Goal: Information Seeking & Learning: Get advice/opinions

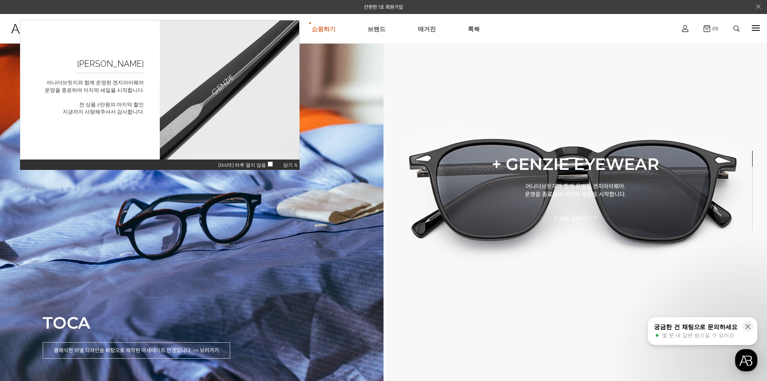
click at [288, 165] on span "닫기 X" at bounding box center [290, 165] width 14 height 6
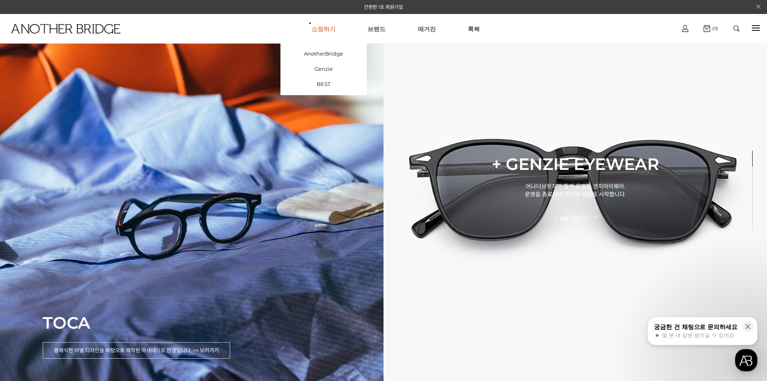
click at [331, 29] on link "쇼핑하기" at bounding box center [323, 28] width 24 height 29
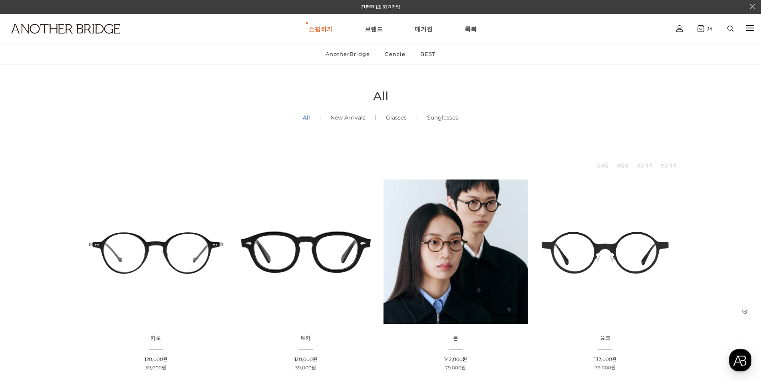
scroll to position [160, 0]
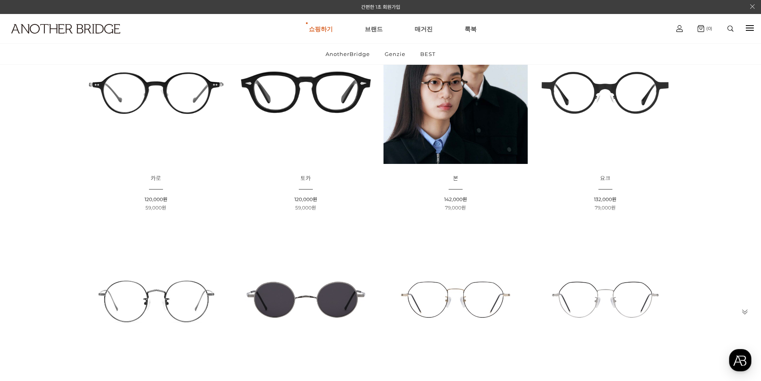
click at [609, 93] on img at bounding box center [605, 92] width 144 height 144
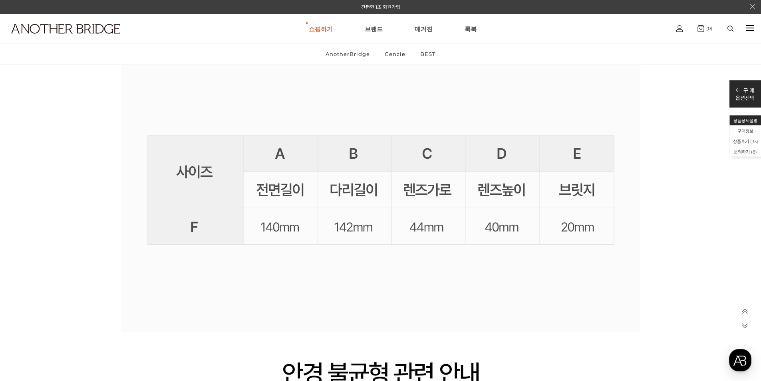
scroll to position [14975, 0]
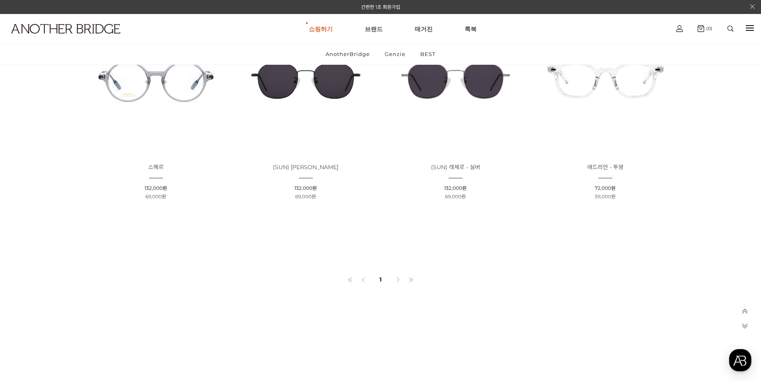
scroll to position [1517, 0]
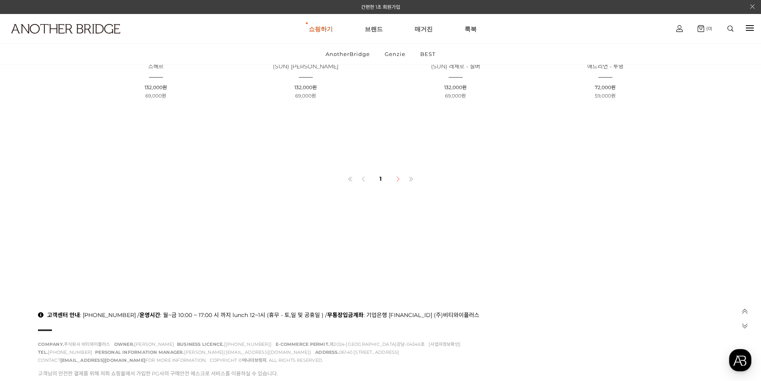
click at [395, 179] on icon at bounding box center [398, 179] width 6 height 6
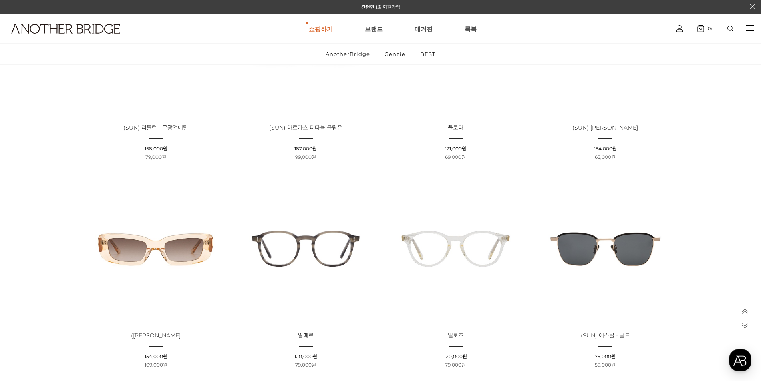
scroll to position [479, 0]
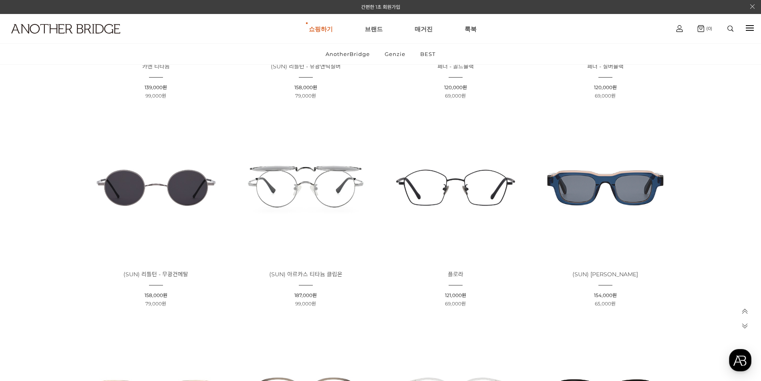
click at [156, 186] on img at bounding box center [156, 187] width 144 height 144
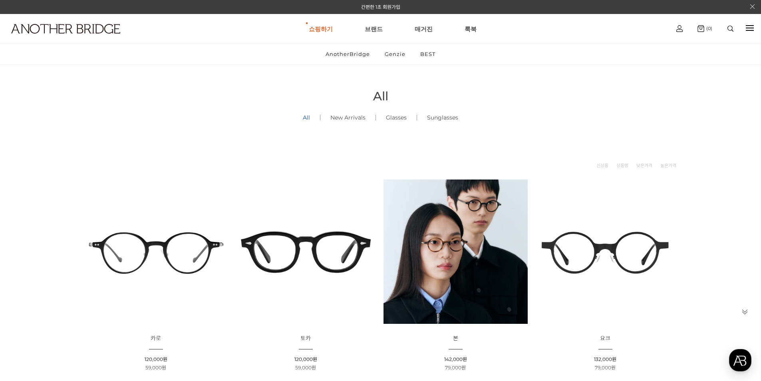
click at [477, 201] on img at bounding box center [455, 251] width 144 height 144
click at [606, 246] on img at bounding box center [605, 251] width 144 height 144
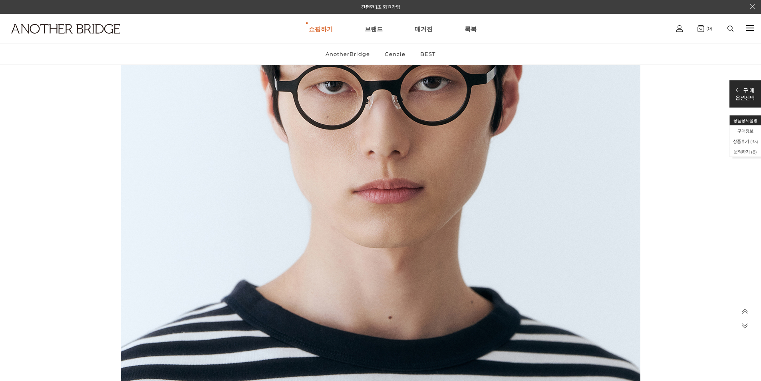
scroll to position [4433, 0]
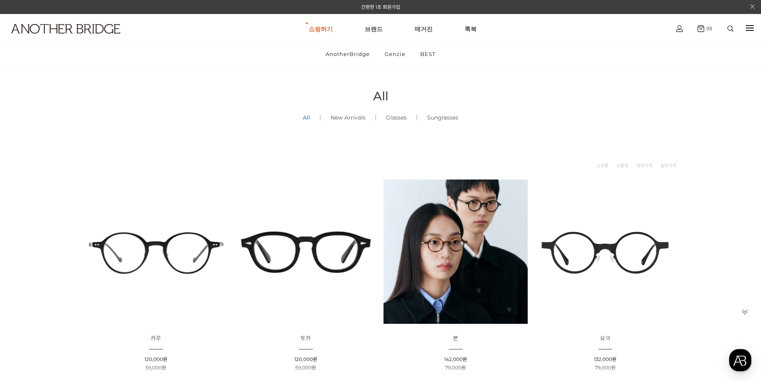
click at [469, 207] on img at bounding box center [455, 251] width 144 height 144
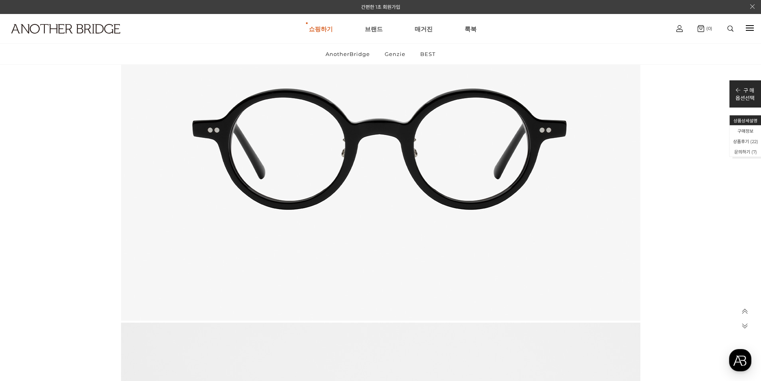
scroll to position [9105, 0]
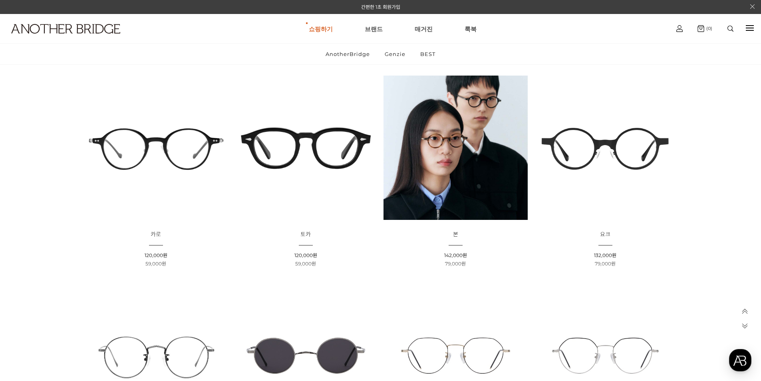
scroll to position [240, 0]
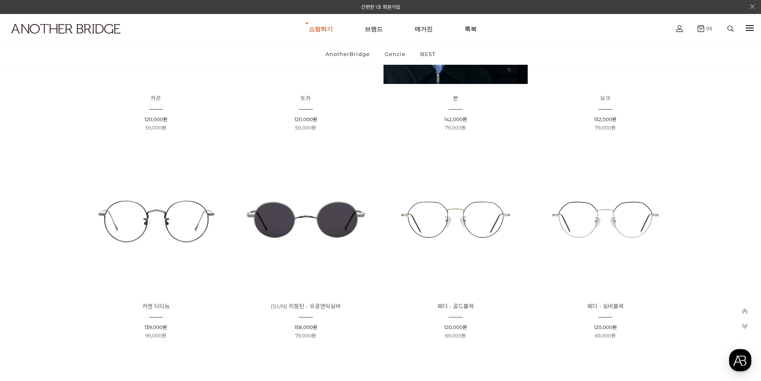
click at [304, 220] on img at bounding box center [306, 219] width 144 height 144
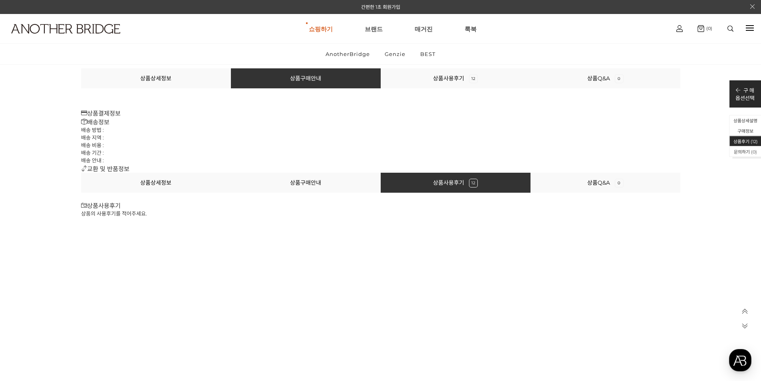
scroll to position [4712, 0]
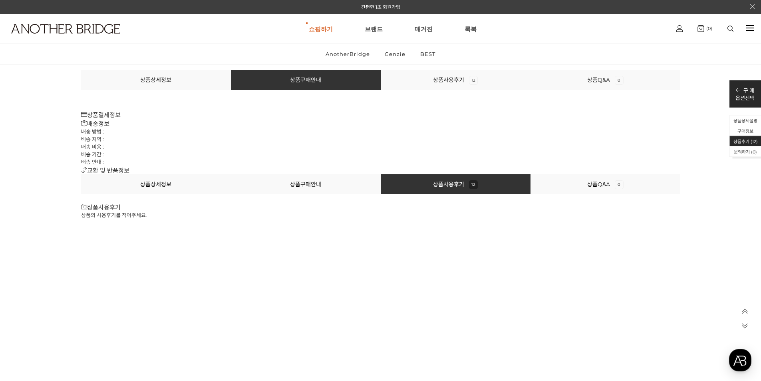
click at [436, 188] on li "상품사용후기 12" at bounding box center [456, 184] width 150 height 20
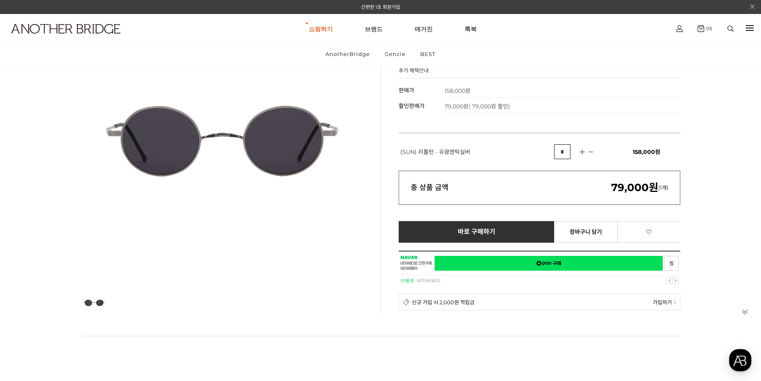
scroll to position [0, 0]
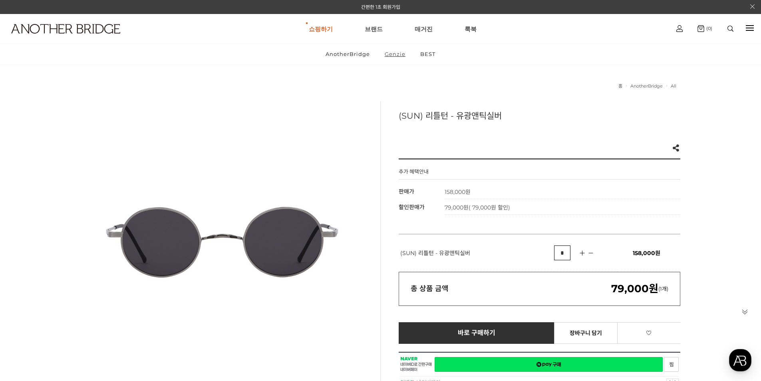
click at [390, 53] on link "Genzie" at bounding box center [395, 54] width 34 height 21
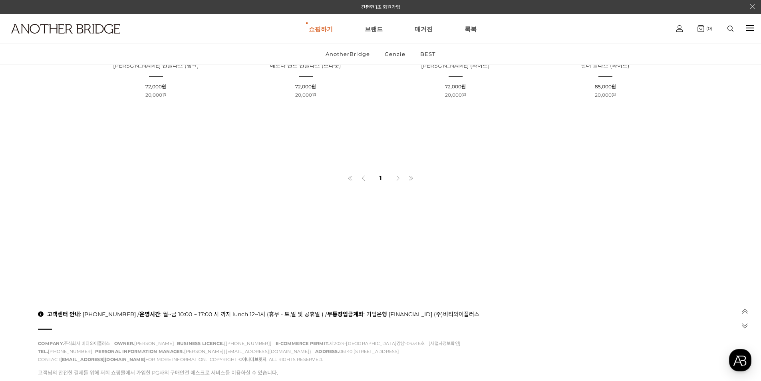
scroll to position [2755, 0]
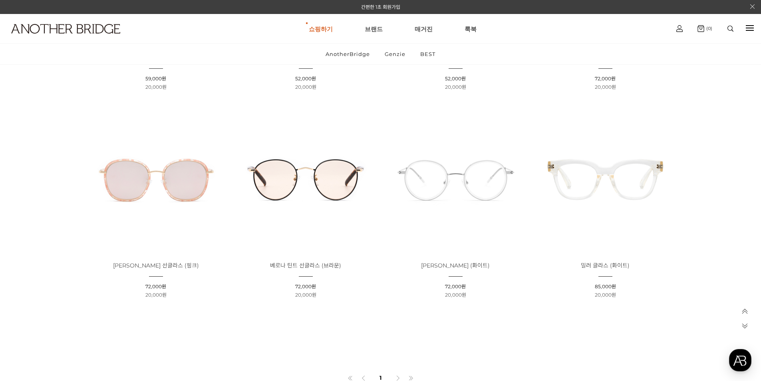
click at [474, 181] on img at bounding box center [455, 179] width 144 height 144
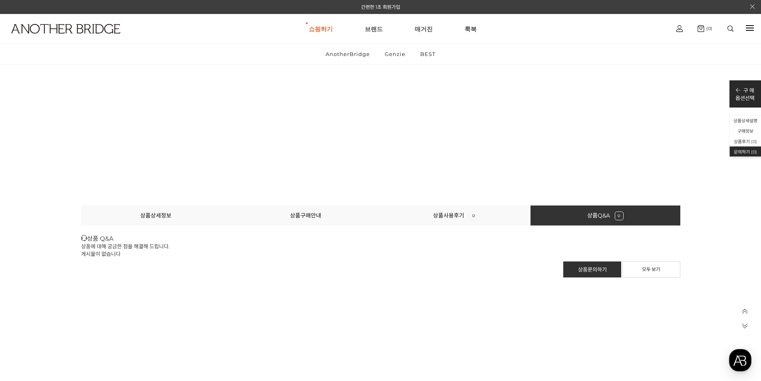
scroll to position [8324, 0]
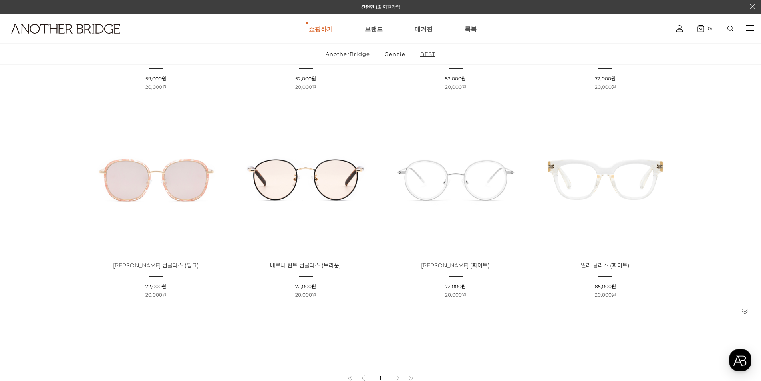
click at [425, 55] on link "BEST" at bounding box center [427, 54] width 29 height 21
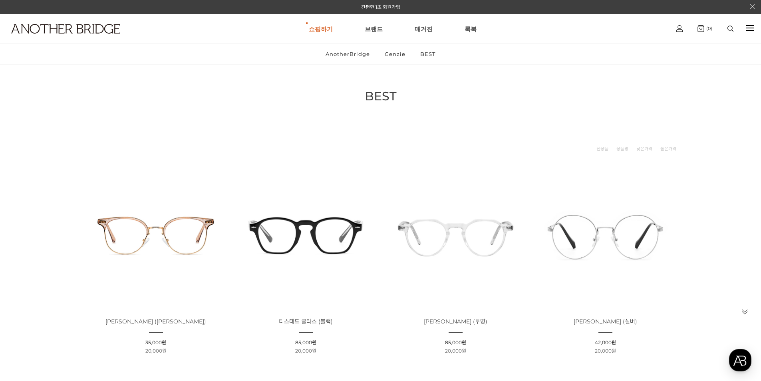
click at [448, 233] on img at bounding box center [455, 235] width 144 height 144
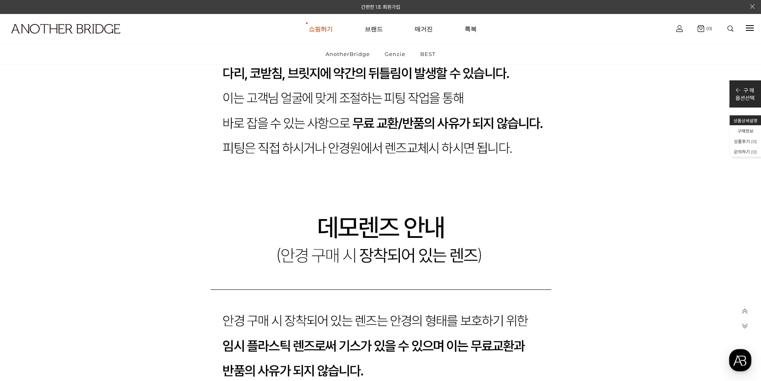
scroll to position [7068, 0]
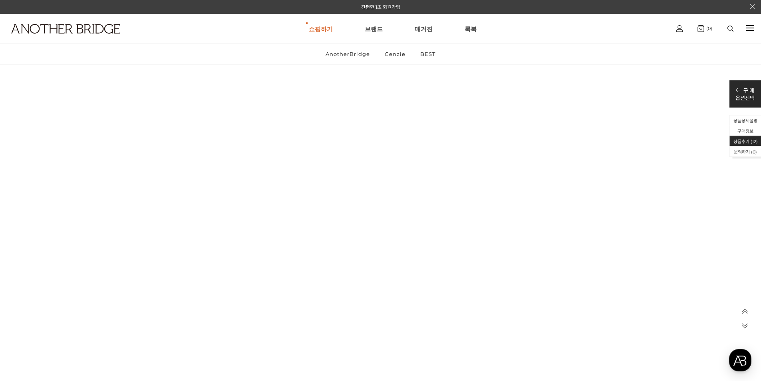
scroll to position [4581, 0]
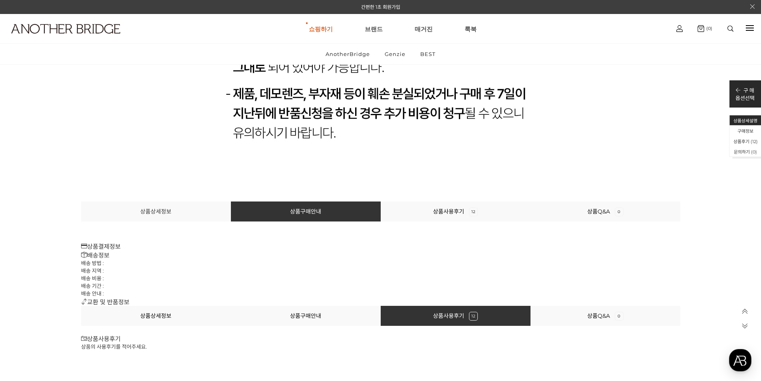
click at [155, 212] on link "상품상세정보" at bounding box center [155, 211] width 31 height 7
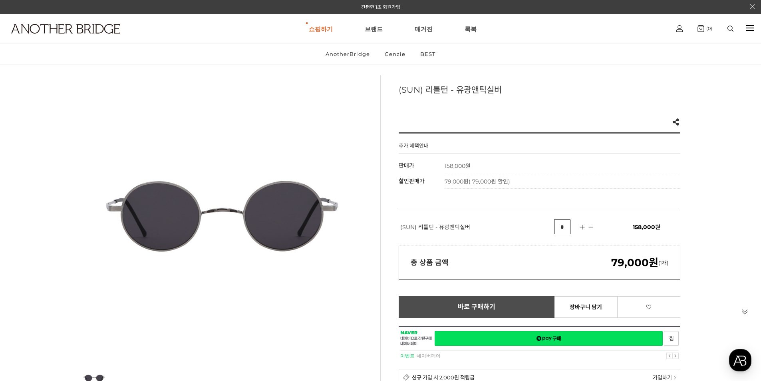
scroll to position [40, 0]
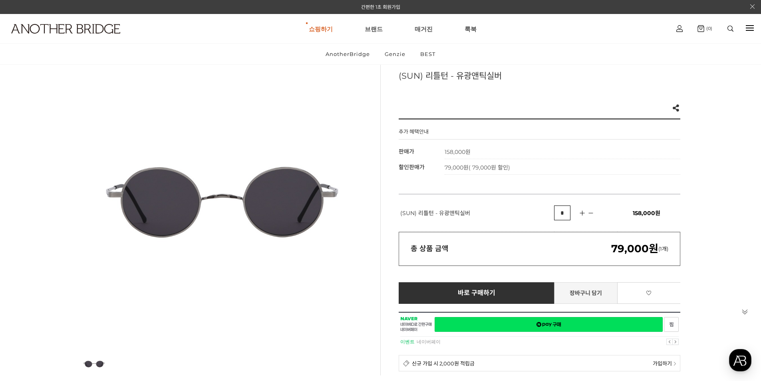
click at [591, 291] on link "장바구니 담기" at bounding box center [585, 293] width 63 height 22
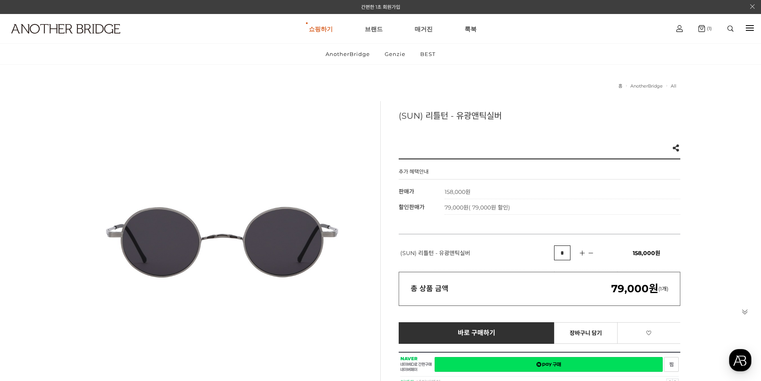
scroll to position [40, 0]
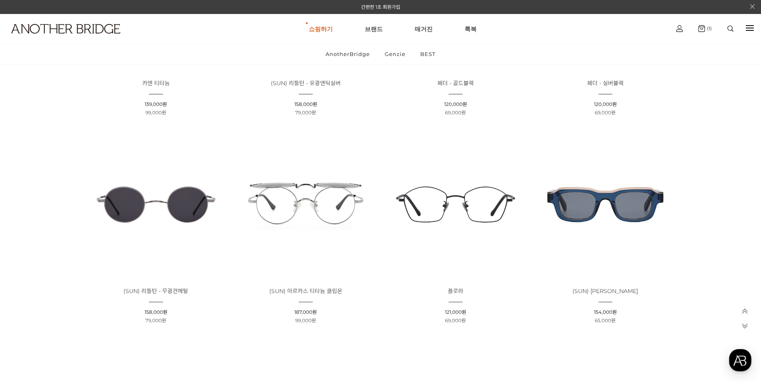
scroll to position [559, 0]
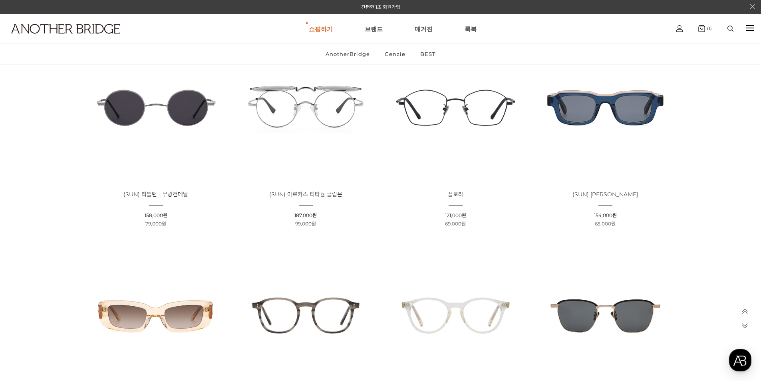
click at [186, 193] on span "(SUN) 리틀턴 - 무광건메탈" at bounding box center [155, 193] width 65 height 7
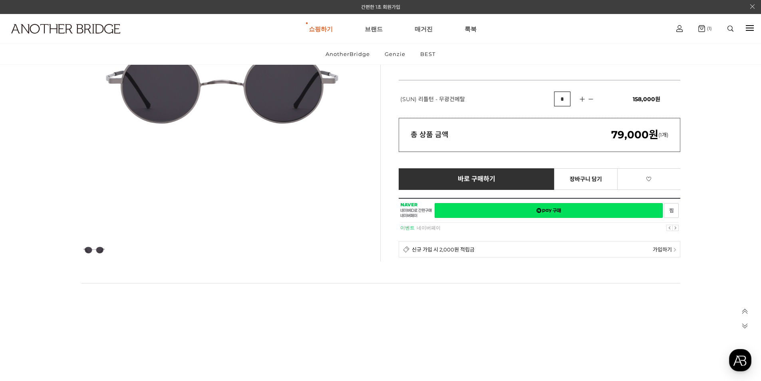
scroll to position [280, 0]
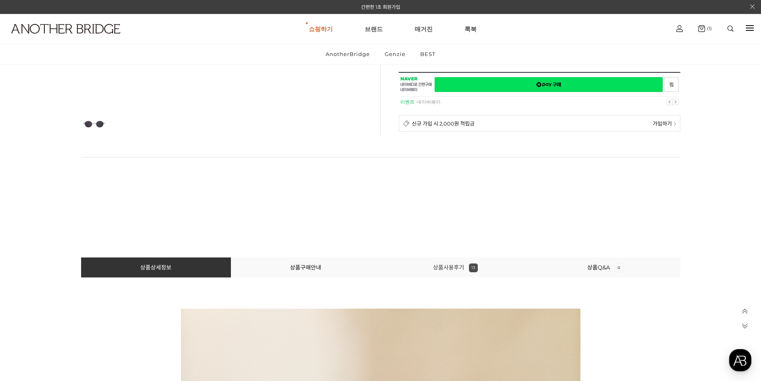
click at [459, 268] on link "상품사용후기 13" at bounding box center [455, 267] width 45 height 7
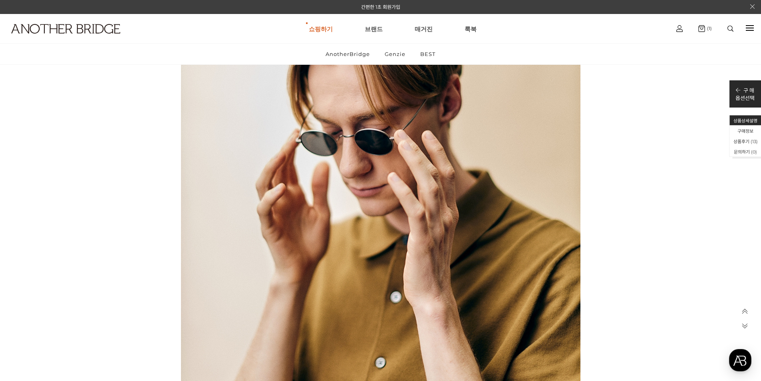
scroll to position [1922, 0]
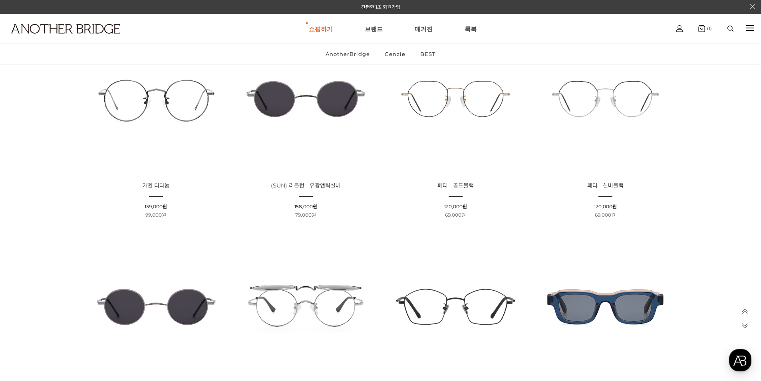
scroll to position [280, 0]
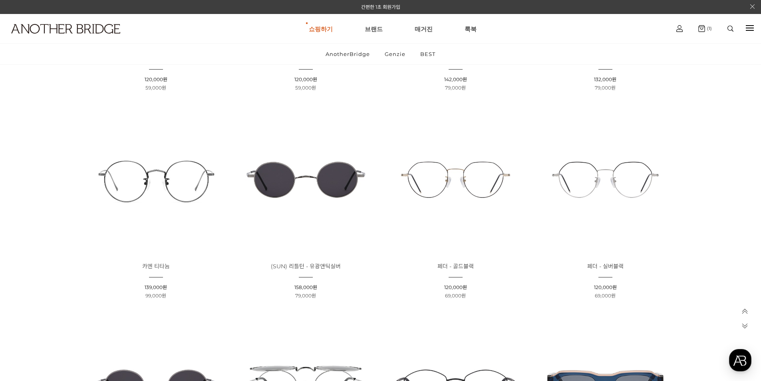
click at [315, 179] on img at bounding box center [306, 179] width 144 height 144
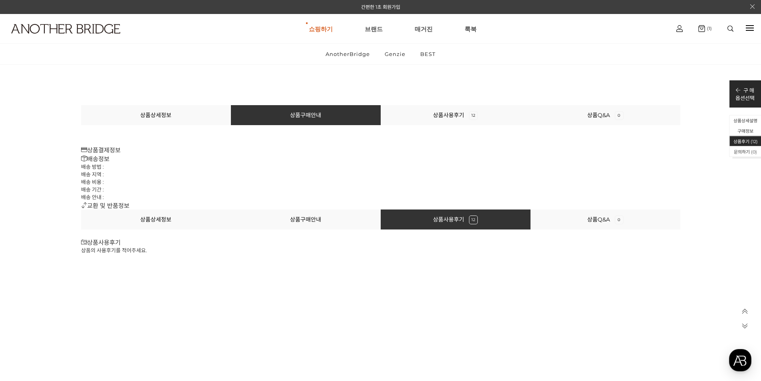
scroll to position [4672, 0]
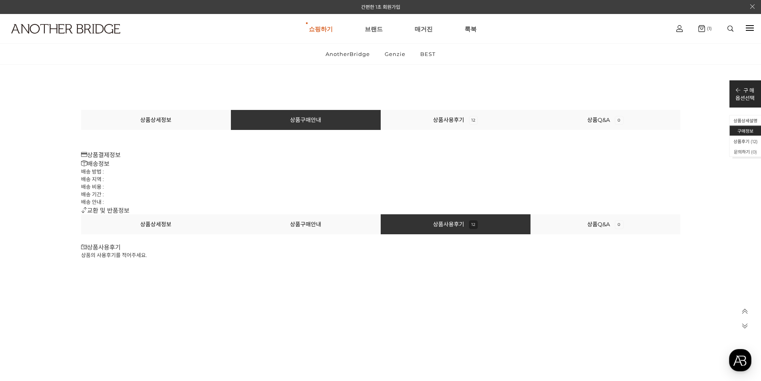
click at [424, 224] on li "상품사용후기 12" at bounding box center [456, 224] width 150 height 20
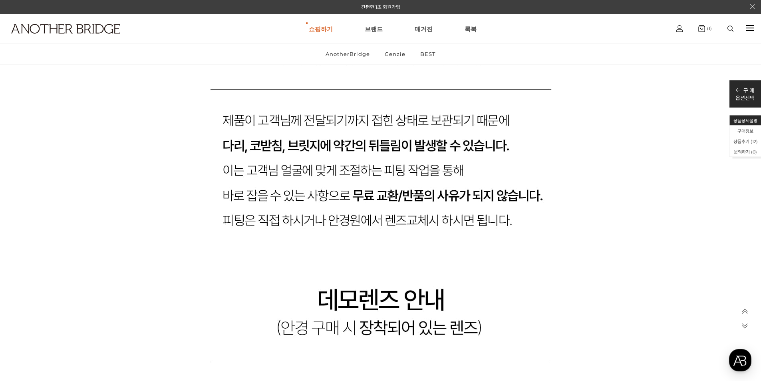
scroll to position [3354, 0]
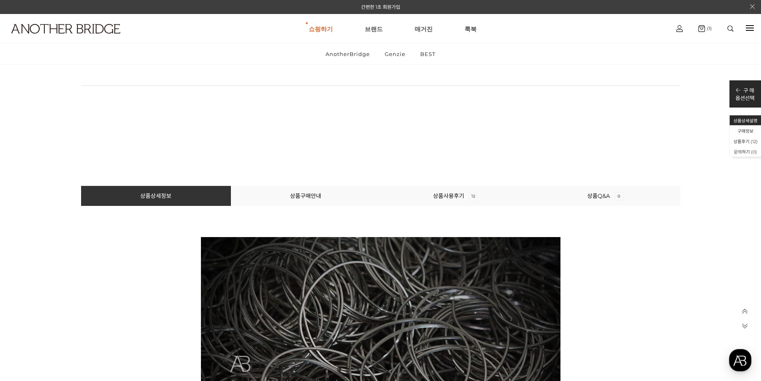
scroll to position [439, 0]
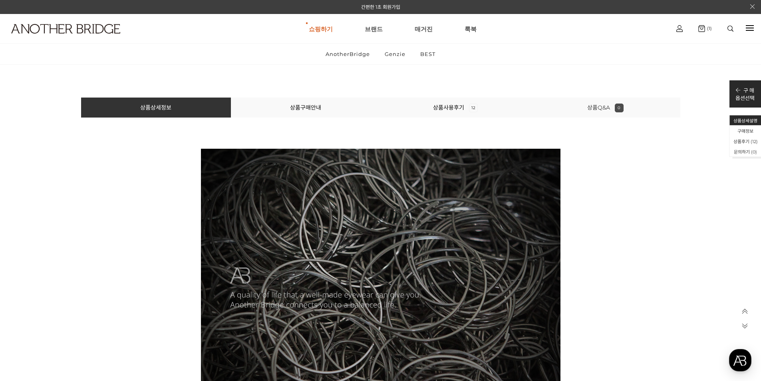
click at [597, 108] on link "상품Q&A 0" at bounding box center [605, 107] width 36 height 7
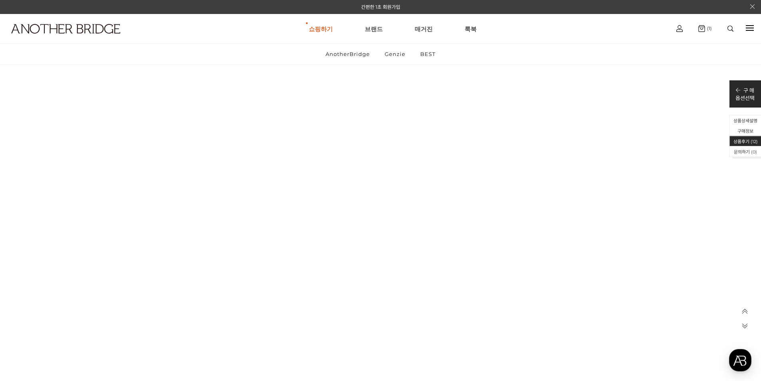
scroll to position [4704, 0]
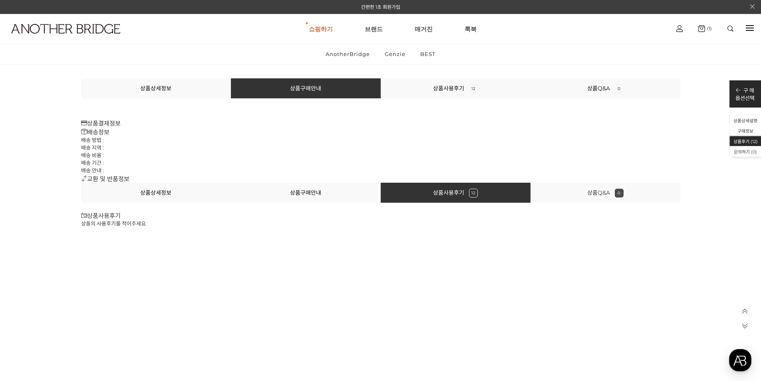
click at [595, 190] on link "상품Q&A 0" at bounding box center [605, 192] width 36 height 7
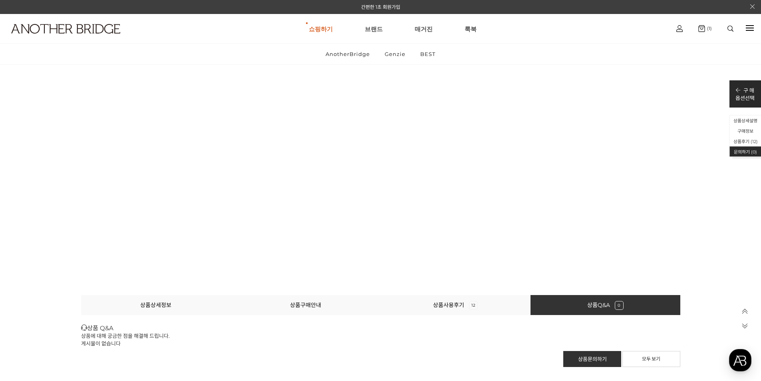
scroll to position [6204, 0]
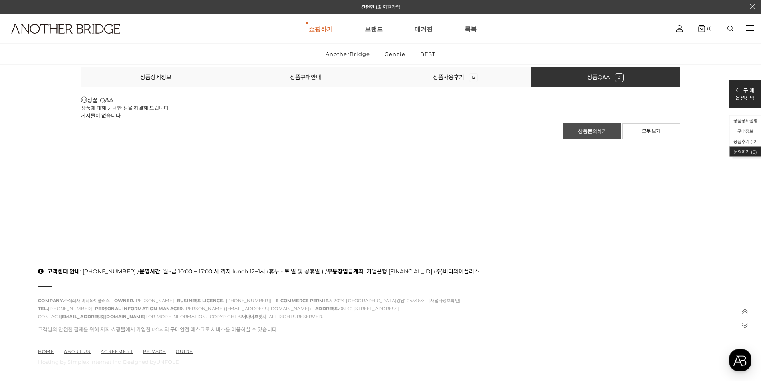
click at [596, 131] on link "상품문의하기" at bounding box center [592, 131] width 58 height 16
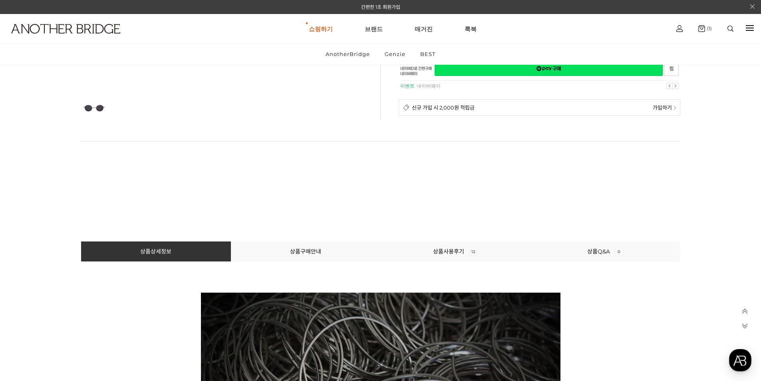
scroll to position [319, 0]
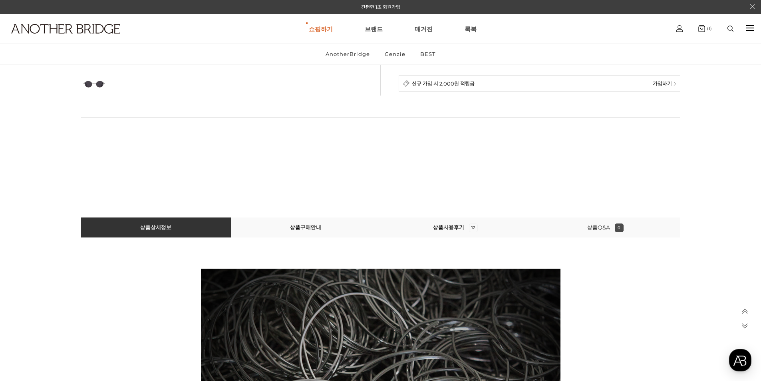
click at [597, 229] on link "상품Q&A 0" at bounding box center [605, 227] width 36 height 7
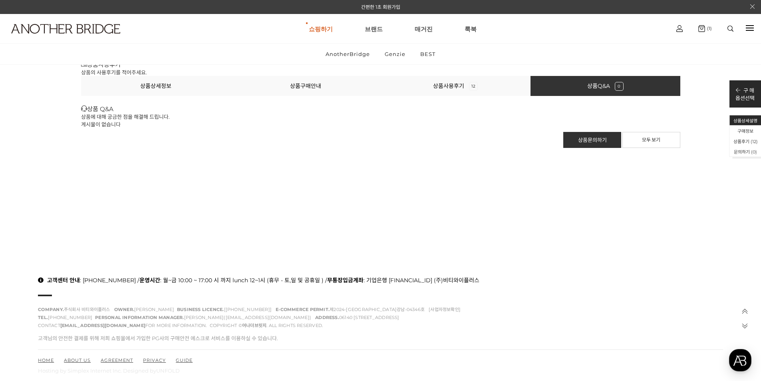
scroll to position [4863, 0]
